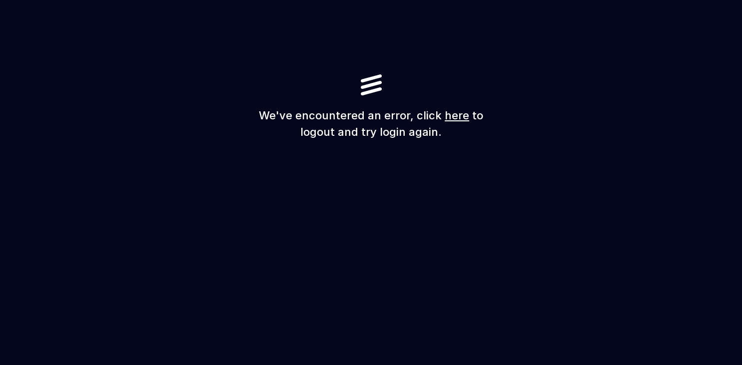
click at [455, 118] on link "here" at bounding box center [457, 115] width 24 height 13
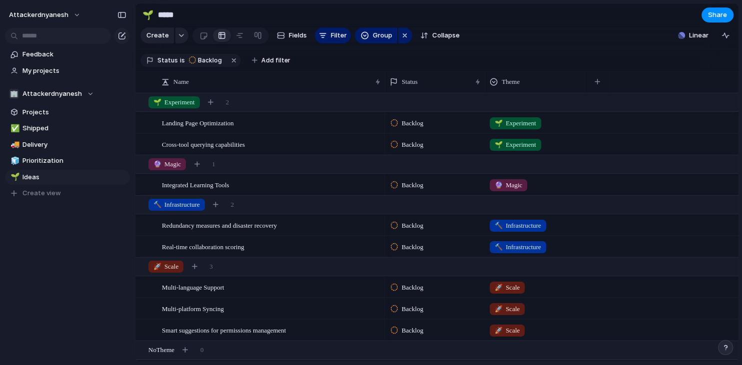
click at [722, 349] on button "button" at bounding box center [725, 347] width 15 height 15
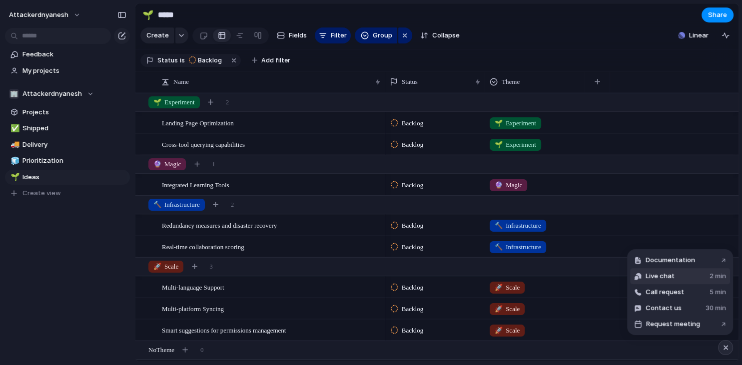
click at [675, 277] on button "Live chat 2 min" at bounding box center [680, 276] width 100 height 16
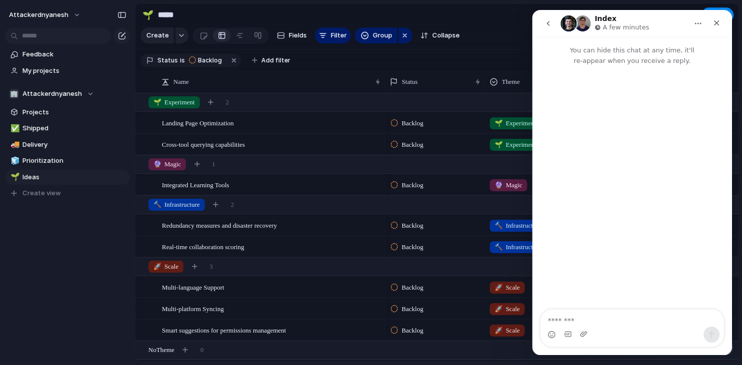
click at [594, 323] on textarea "Message…" at bounding box center [632, 318] width 183 height 17
type textarea "****"
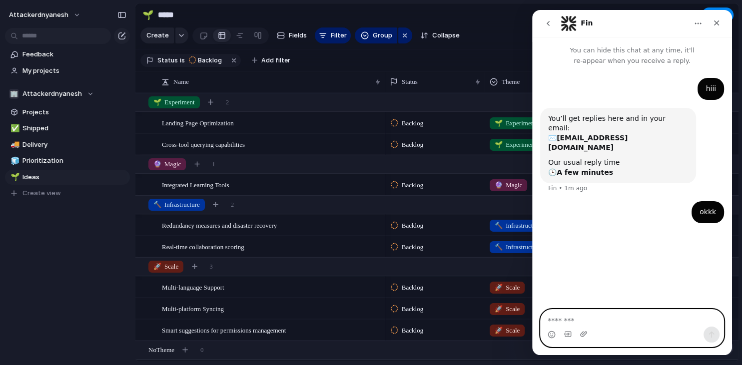
click at [568, 325] on textarea "Message…" at bounding box center [632, 318] width 183 height 17
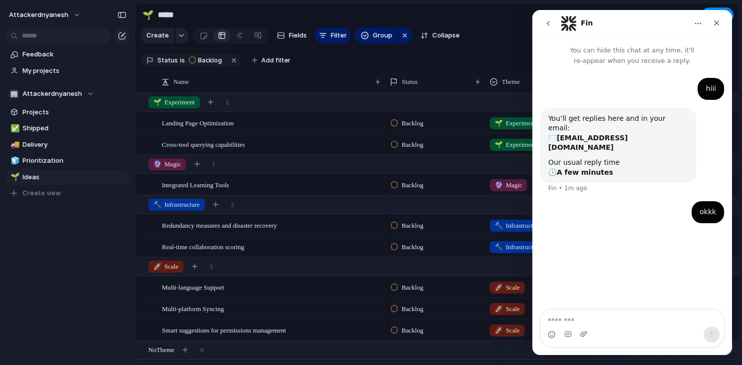
click at [344, 61] on section "Status is Backlog Add filter" at bounding box center [436, 60] width 603 height 22
click at [715, 26] on icon "Close" at bounding box center [717, 23] width 8 height 8
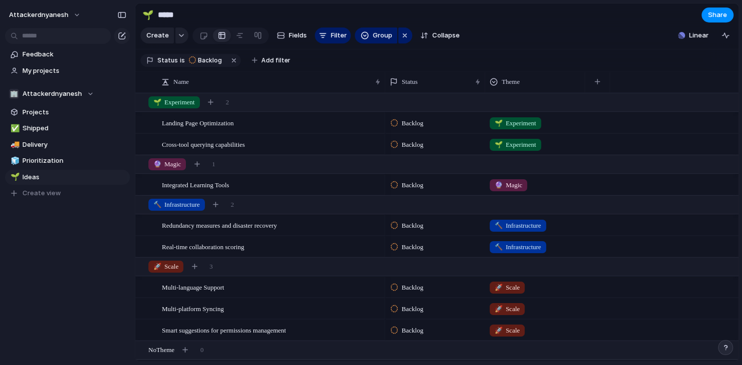
click at [722, 346] on button "button" at bounding box center [725, 347] width 15 height 15
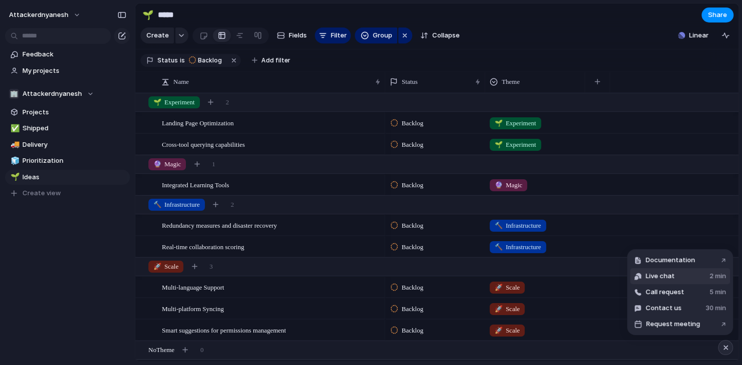
click at [687, 277] on button "Live chat 2 min" at bounding box center [680, 276] width 100 height 16
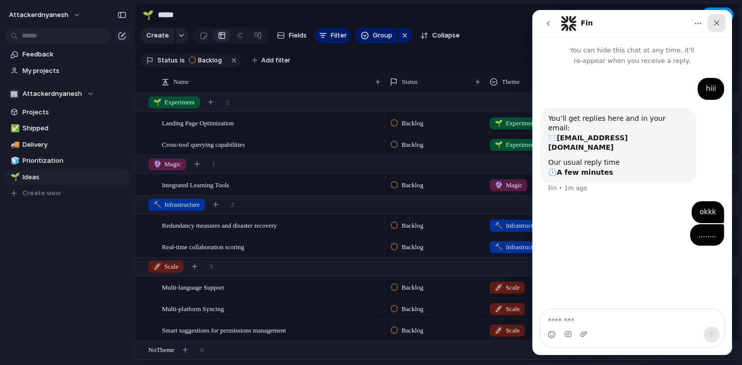
click at [717, 23] on icon "Close" at bounding box center [716, 22] width 5 height 5
